Goal: Task Accomplishment & Management: Manage account settings

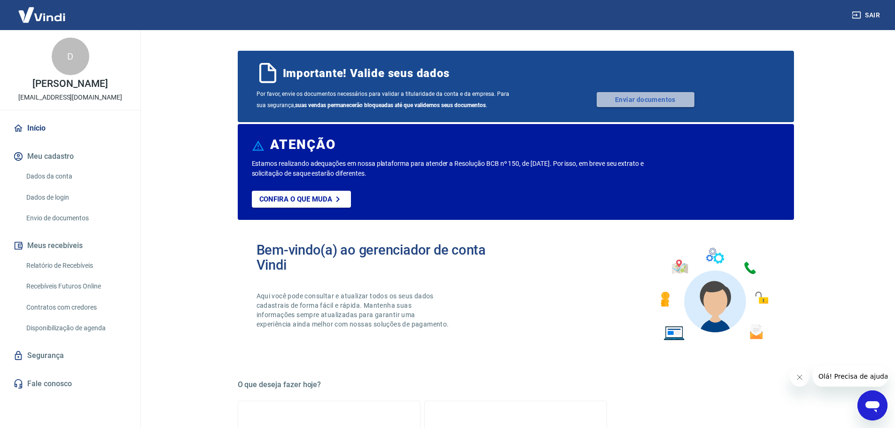
click at [610, 101] on link "Enviar documentos" at bounding box center [645, 99] width 98 height 15
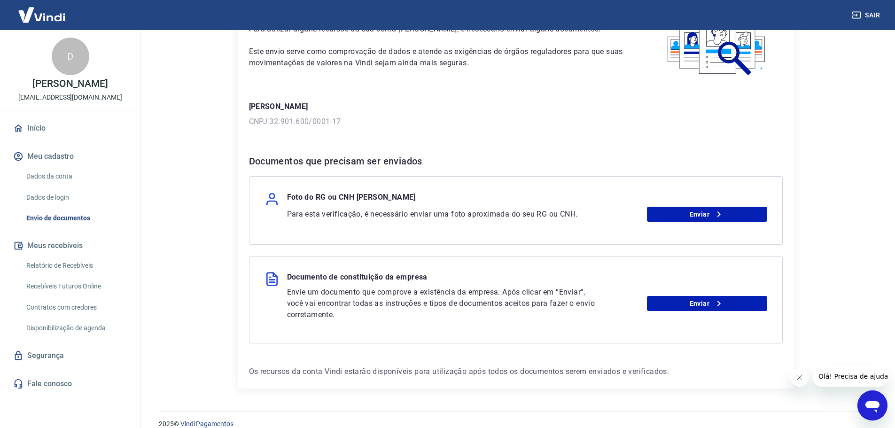
scroll to position [75, 0]
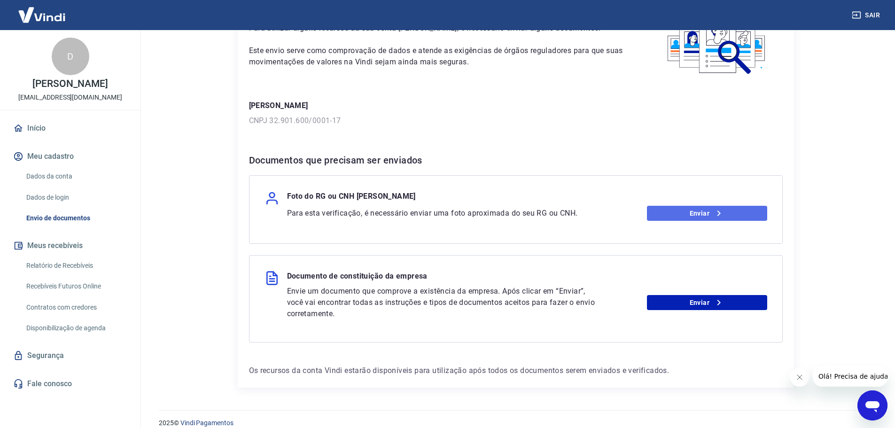
click at [685, 210] on link "Enviar" at bounding box center [707, 213] width 120 height 15
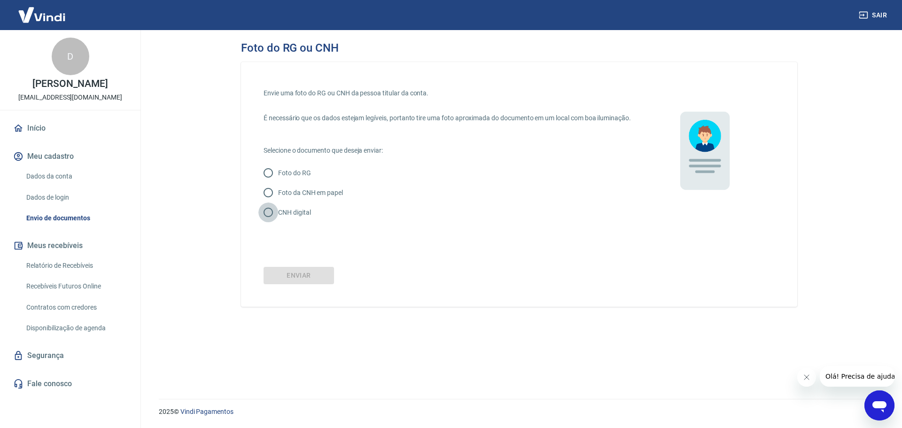
click at [268, 221] on input "CNH digital" at bounding box center [268, 212] width 20 height 20
radio input "true"
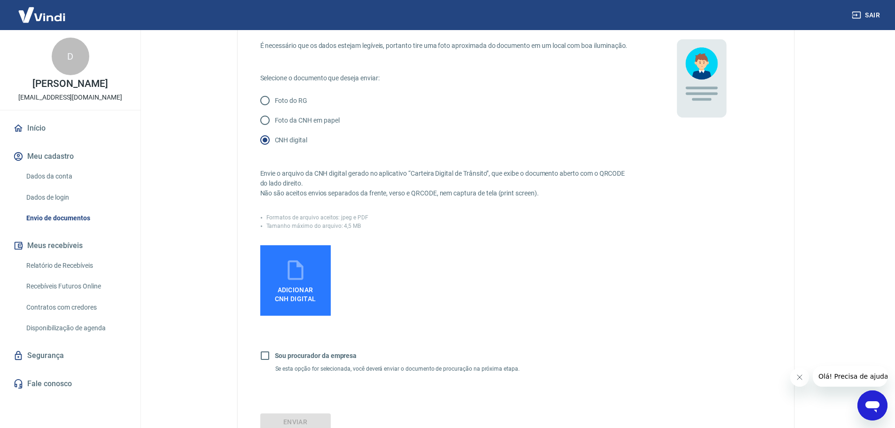
scroll to position [72, 0]
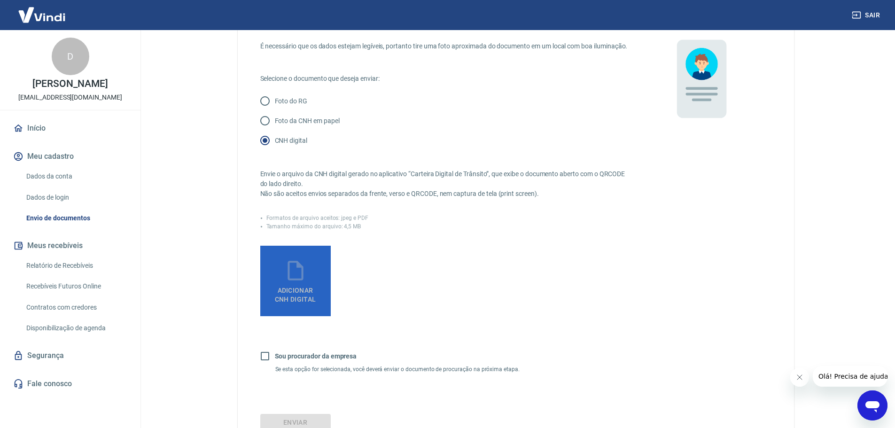
click at [293, 303] on span "Adicionar CNH Digital" at bounding box center [295, 292] width 49 height 21
click at [0, 0] on input "Adicionar CNH Digital" at bounding box center [0, 0] width 0 height 0
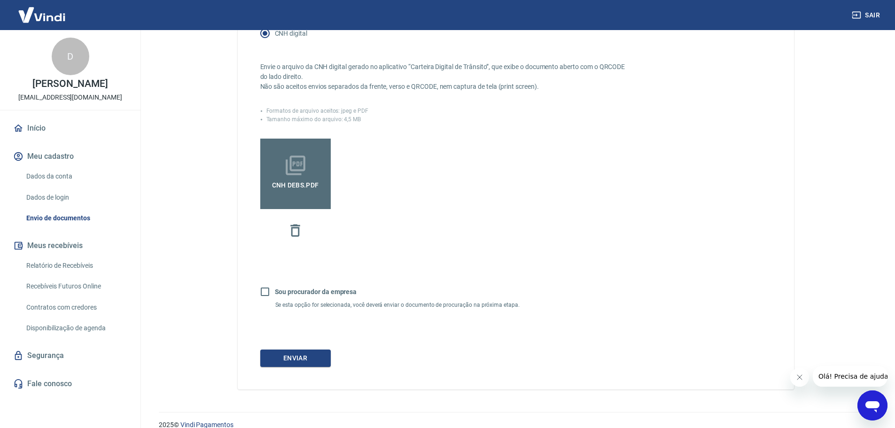
scroll to position [179, 0]
click at [303, 366] on button "Enviar" at bounding box center [295, 357] width 70 height 17
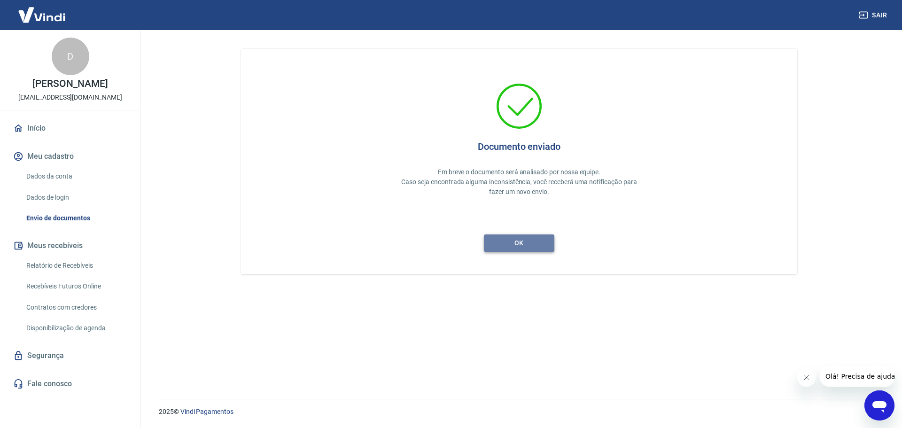
click at [512, 247] on button "ok" at bounding box center [519, 242] width 70 height 17
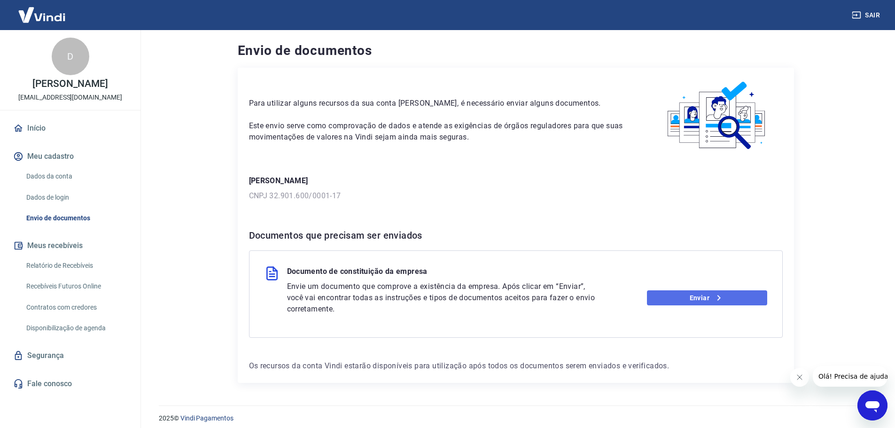
click at [675, 302] on link "Enviar" at bounding box center [707, 297] width 120 height 15
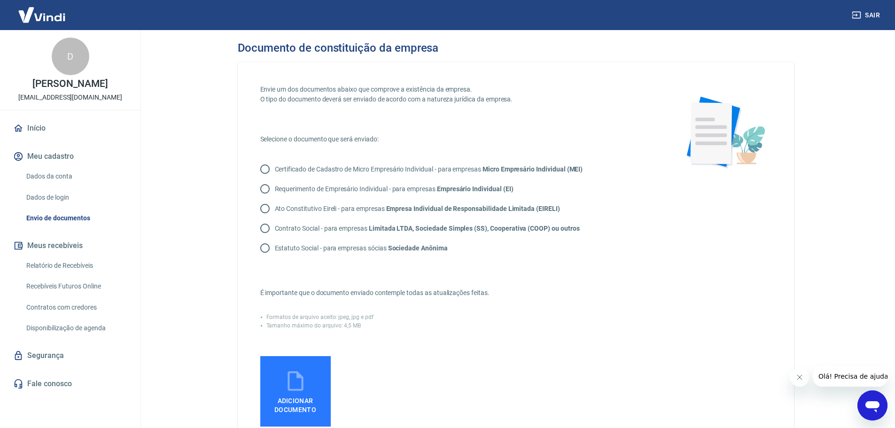
click at [441, 169] on p "Certificado de Cadastro de Micro Empresário Individual - para empresas Micro Em…" at bounding box center [429, 169] width 308 height 10
click at [275, 169] on input "Certificado de Cadastro de Micro Empresário Individual - para empresas Micro Em…" at bounding box center [265, 169] width 20 height 20
radio input "true"
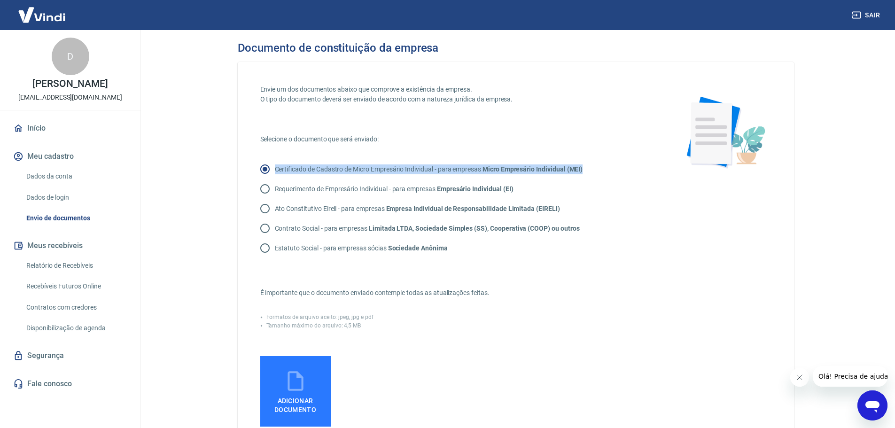
drag, startPoint x: 588, startPoint y: 170, endPoint x: 275, endPoint y: 171, distance: 313.3
click at [275, 171] on div "Certificado de Cadastro de Micro Empresário Individual - para empresas Micro Em…" at bounding box center [425, 169] width 330 height 20
copy p "Certificado de Cadastro de Micro Empresário Individual - para empresas Micro Em…"
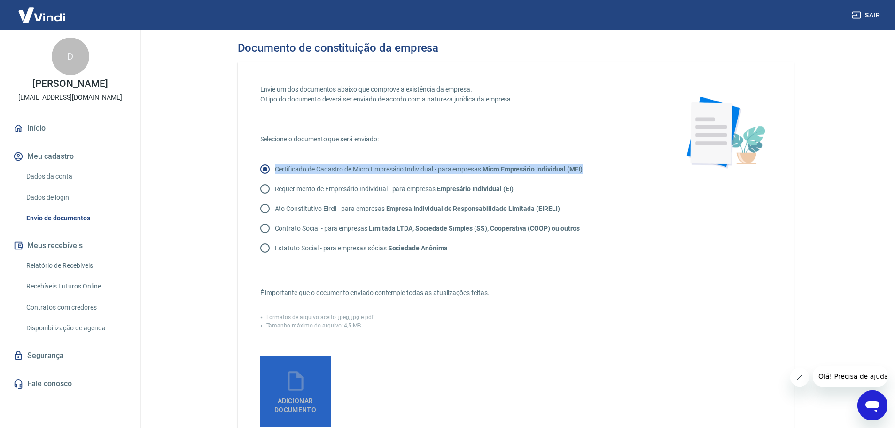
click at [314, 379] on label "Adicionar documento" at bounding box center [295, 391] width 70 height 70
click at [0, 0] on input "Adicionar documento" at bounding box center [0, 0] width 0 height 0
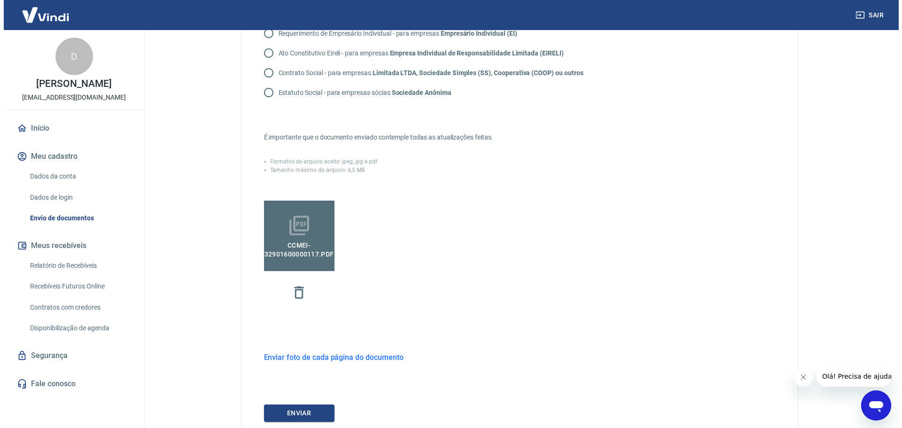
scroll to position [224, 0]
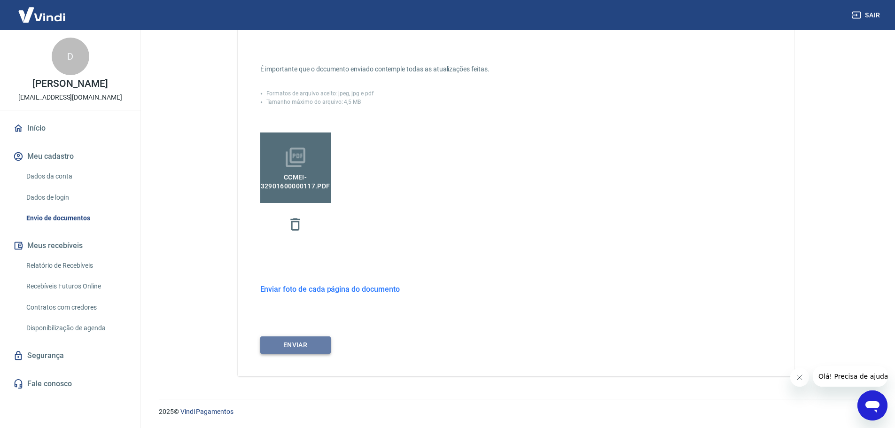
click at [320, 349] on button "ENVIAR" at bounding box center [295, 344] width 70 height 17
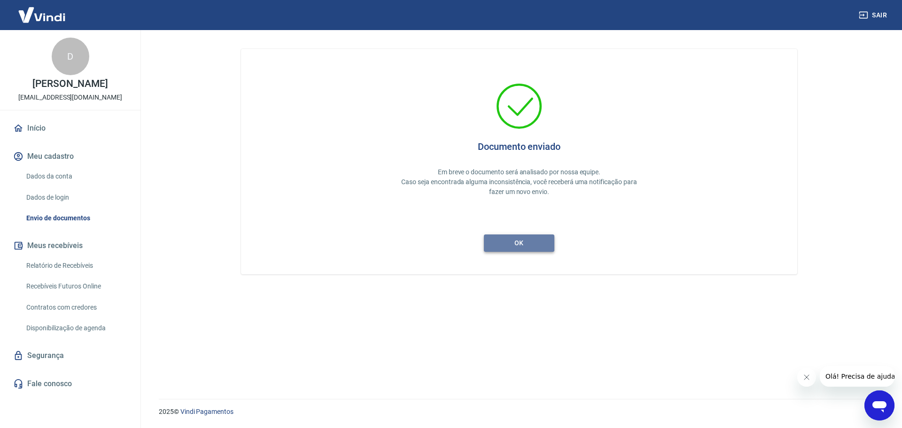
click at [523, 243] on button "ok" at bounding box center [519, 242] width 70 height 17
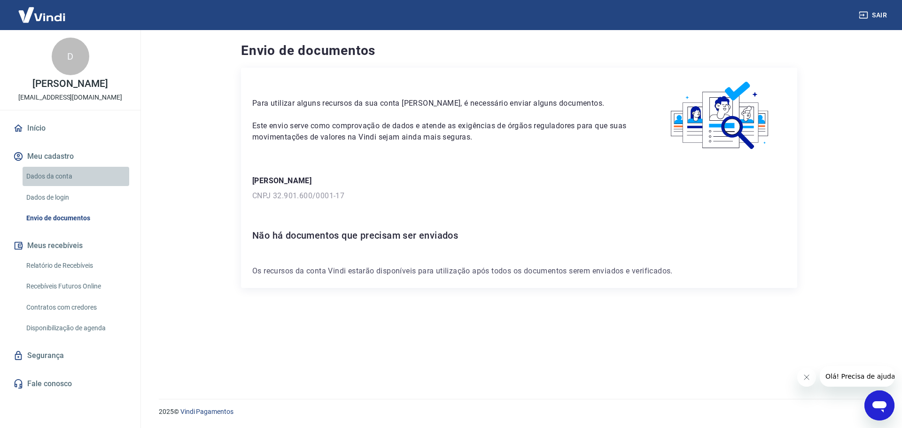
click at [71, 180] on link "Dados da conta" at bounding box center [76, 176] width 107 height 19
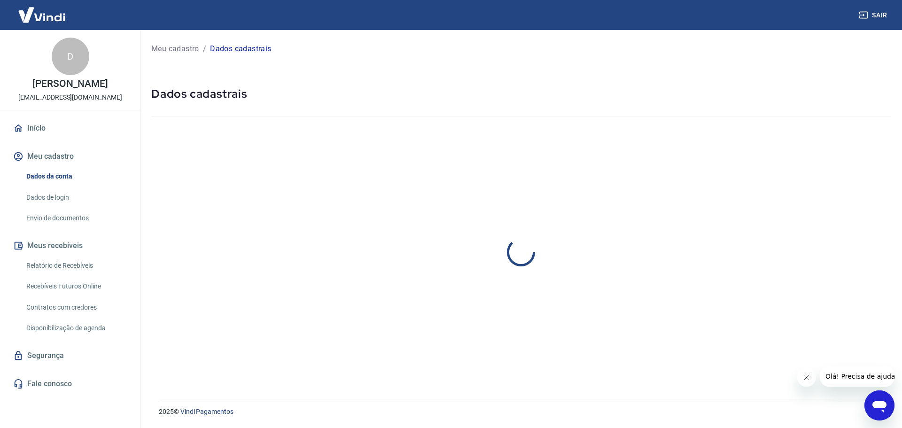
select select "SP"
select select "business"
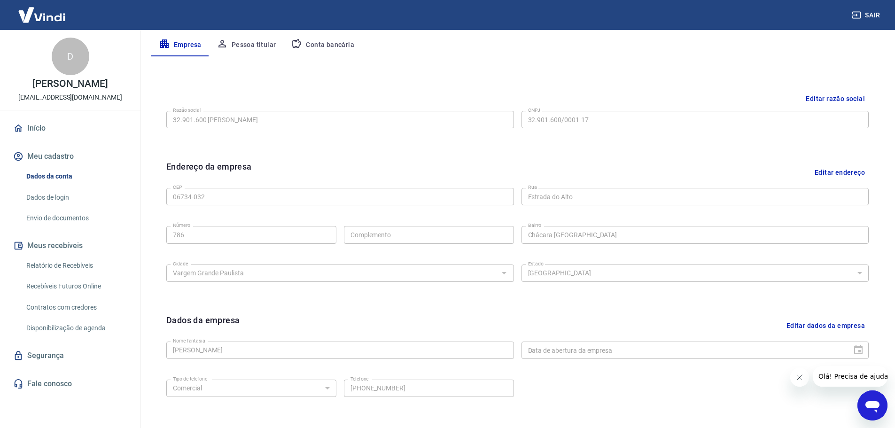
scroll to position [249, 0]
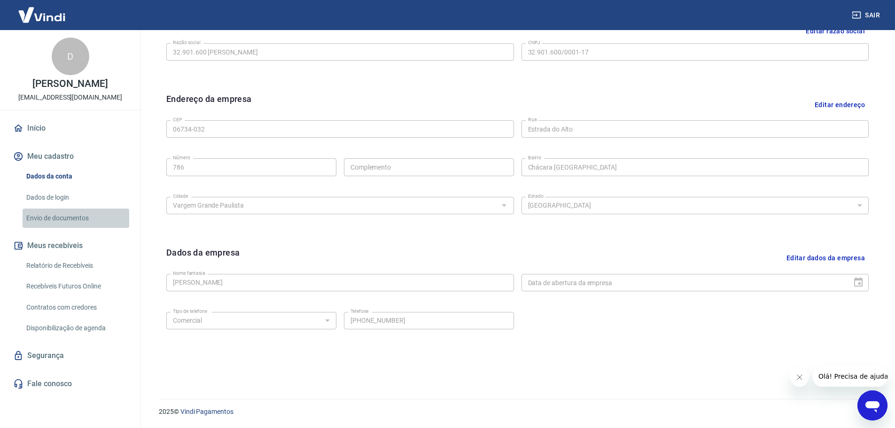
click at [83, 217] on link "Envio de documentos" at bounding box center [76, 218] width 107 height 19
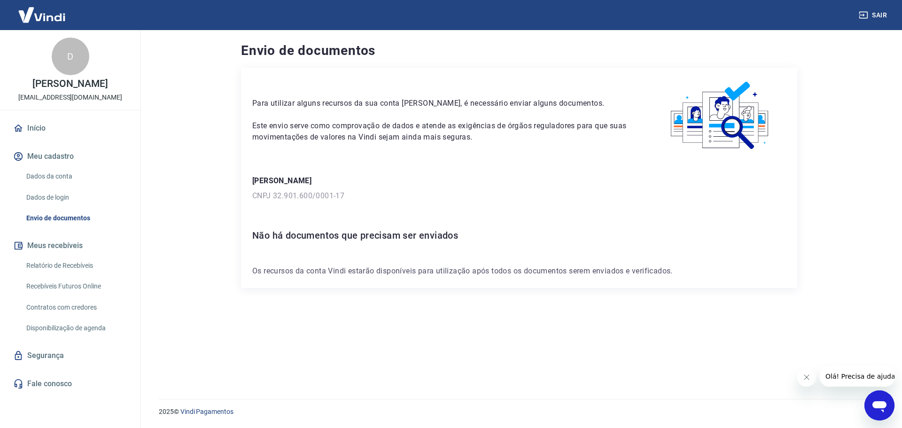
click at [69, 264] on link "Relatório de Recebíveis" at bounding box center [76, 265] width 107 height 19
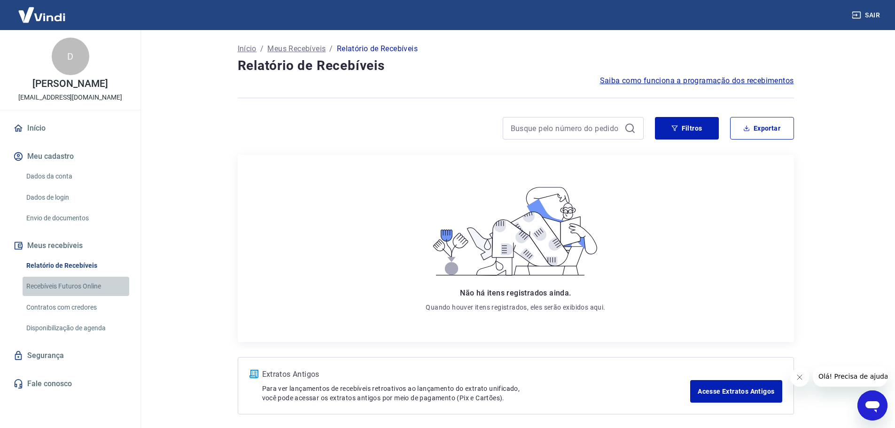
click at [67, 283] on link "Recebíveis Futuros Online" at bounding box center [76, 286] width 107 height 19
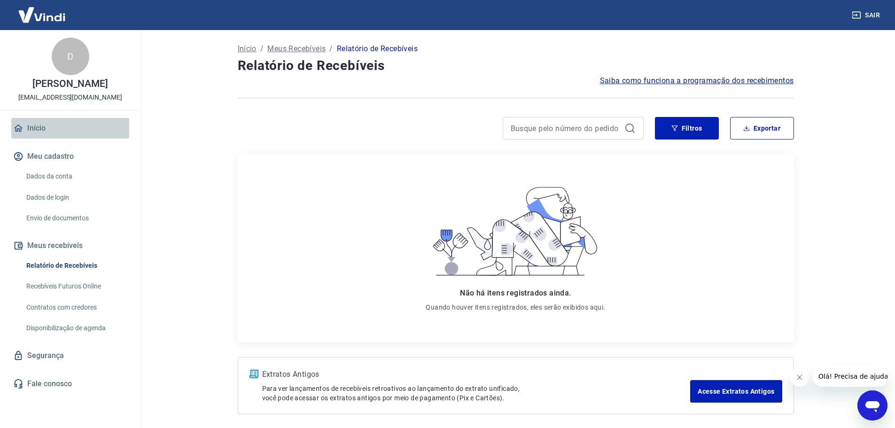
click at [60, 131] on link "Início" at bounding box center [70, 128] width 118 height 21
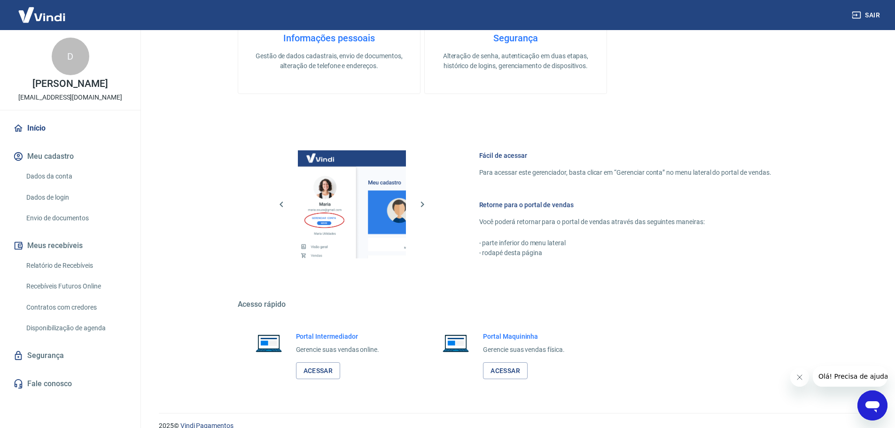
scroll to position [402, 0]
